Goal: Check status: Check status

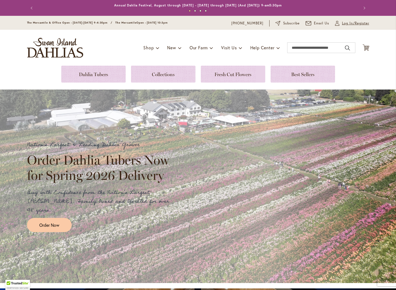
click at [350, 23] on span "Log In/Register" at bounding box center [355, 23] width 27 height 5
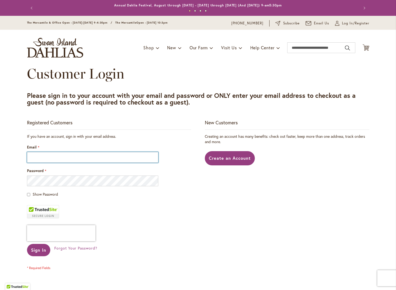
type input "**********"
click at [36, 194] on span "Show Password" at bounding box center [45, 193] width 25 height 5
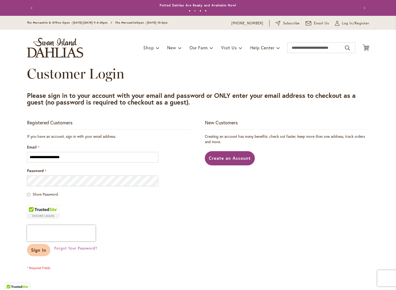
click at [37, 248] on span "Sign In" at bounding box center [39, 250] width 16 height 6
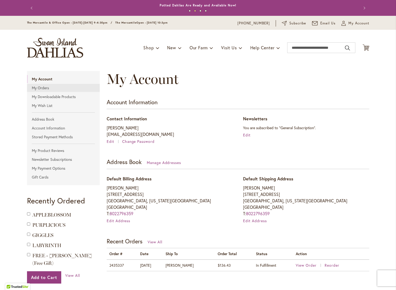
click at [41, 86] on link "My Orders" at bounding box center [63, 88] width 73 height 8
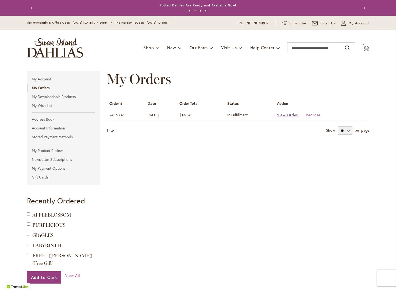
click at [286, 114] on span "View Order" at bounding box center [287, 114] width 21 height 5
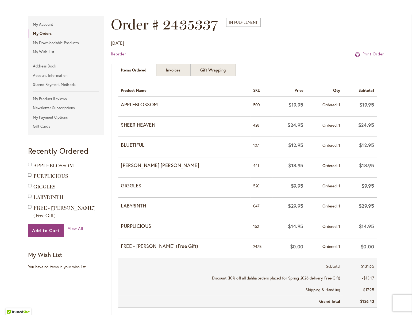
scroll to position [63, 0]
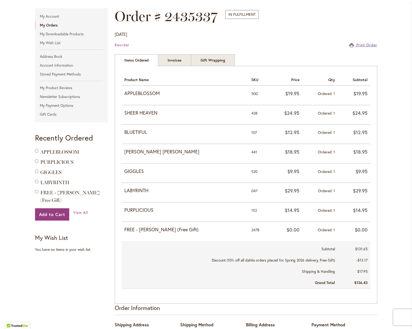
click at [360, 44] on span "Print Order" at bounding box center [367, 44] width 21 height 5
